Goal: Transaction & Acquisition: Purchase product/service

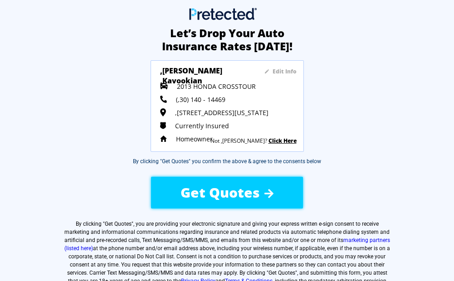
scroll to position [45, 0]
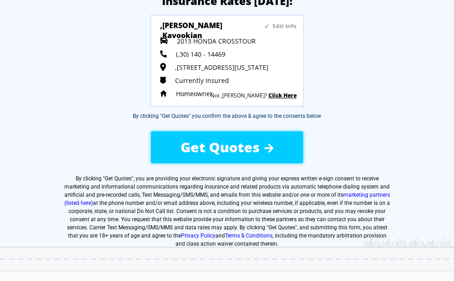
drag, startPoint x: 270, startPoint y: 150, endPoint x: 412, endPoint y: 207, distance: 153.5
click at [412, 207] on div "Let’s Drop Your Auto Insurance Rates [DATE]! Edit Info ,[PERSON_NAME] 2013 HOND…" at bounding box center [227, 120] width 454 height 300
click at [241, 147] on span "Get Quotes" at bounding box center [219, 147] width 79 height 19
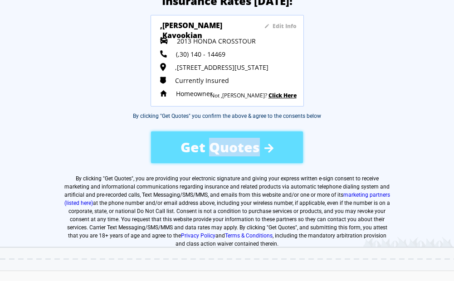
click at [241, 147] on div "Get Quotes" at bounding box center [227, 147] width 152 height 32
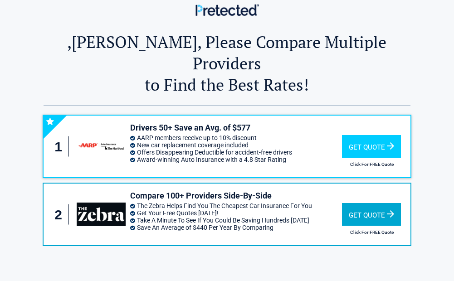
click at [374, 203] on div "Get Quote" at bounding box center [371, 214] width 59 height 23
